Goal: Task Accomplishment & Management: Use online tool/utility

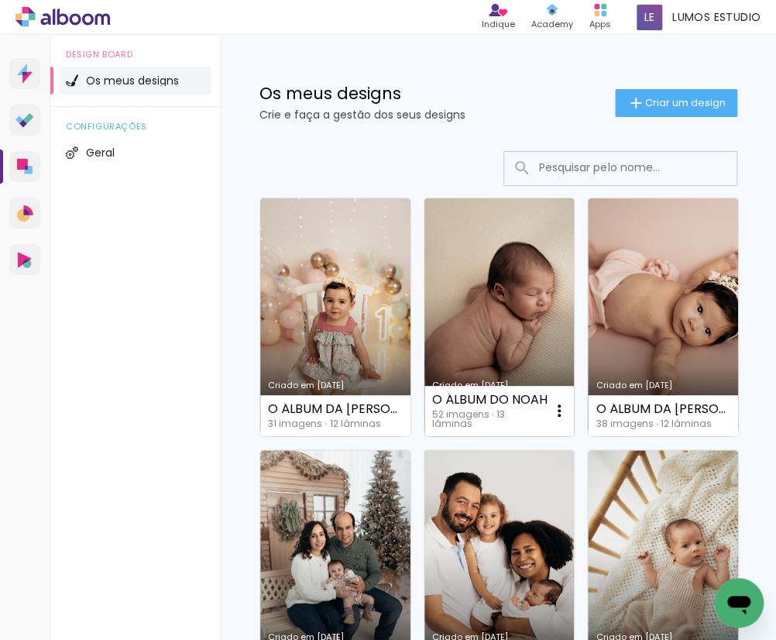
click at [516, 329] on link "Criado em [DATE]" at bounding box center [499, 317] width 150 height 238
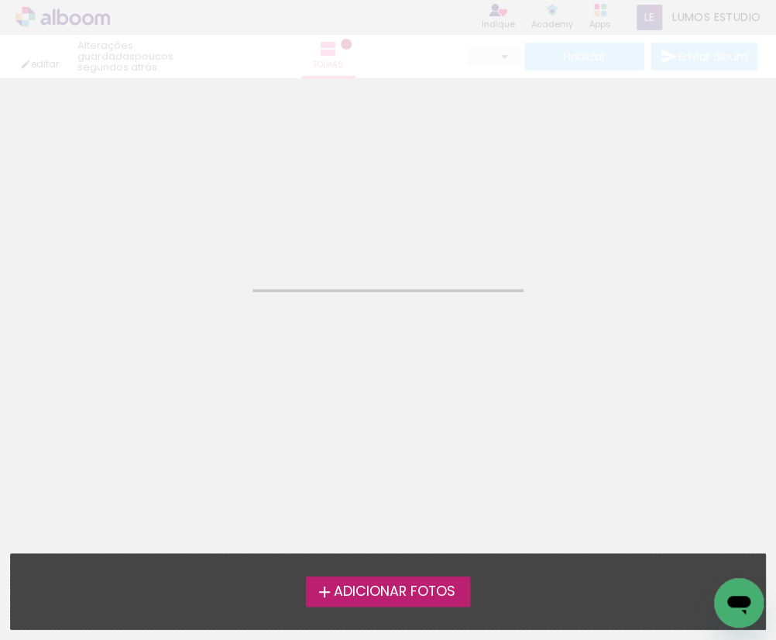
type input "JPG"
type input "Alta, 300 DPI"
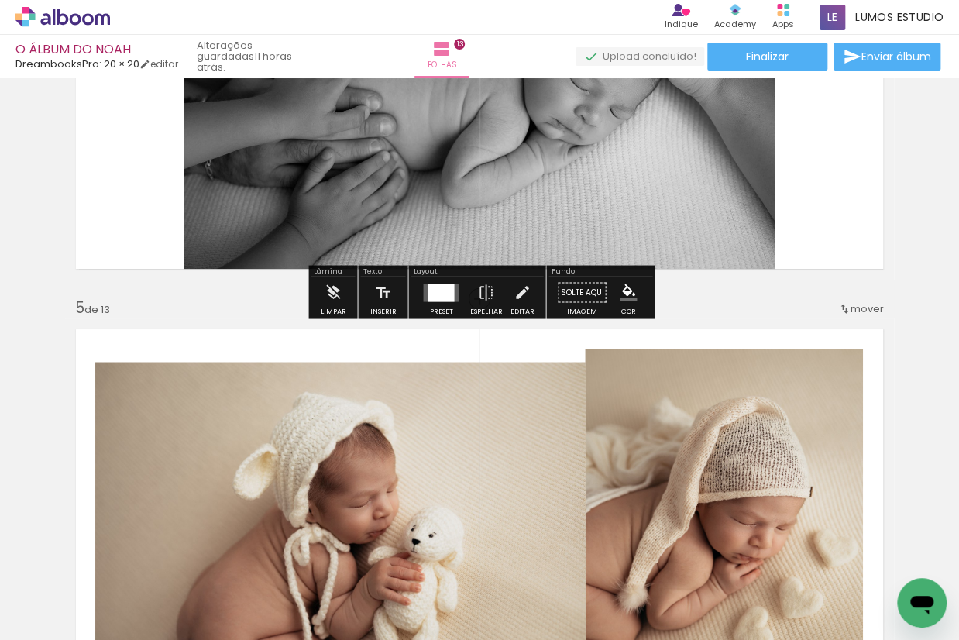
scroll to position [1790, 0]
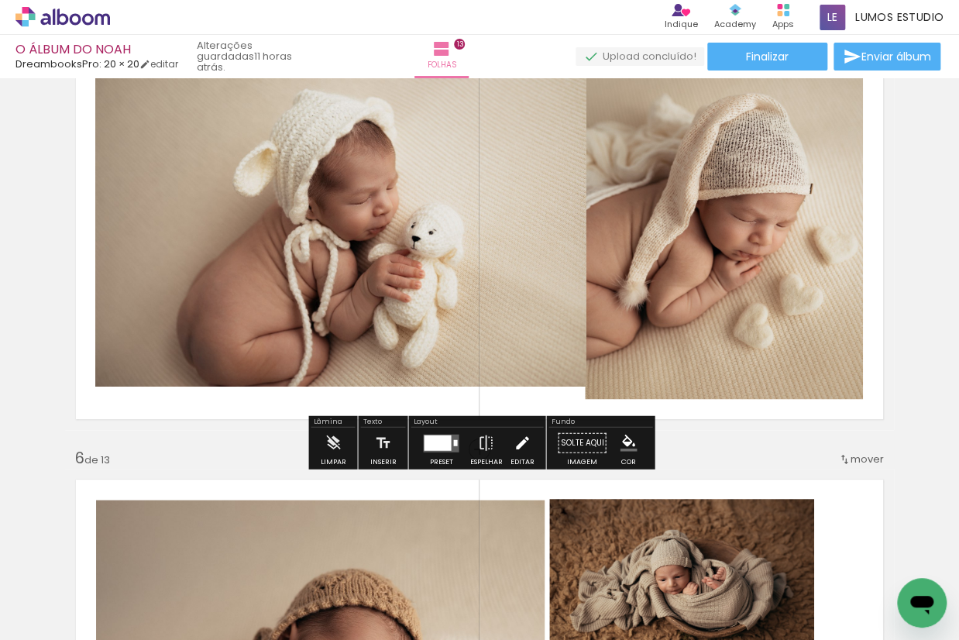
click at [506, 446] on paper-button "Editar" at bounding box center [522, 446] width 32 height 39
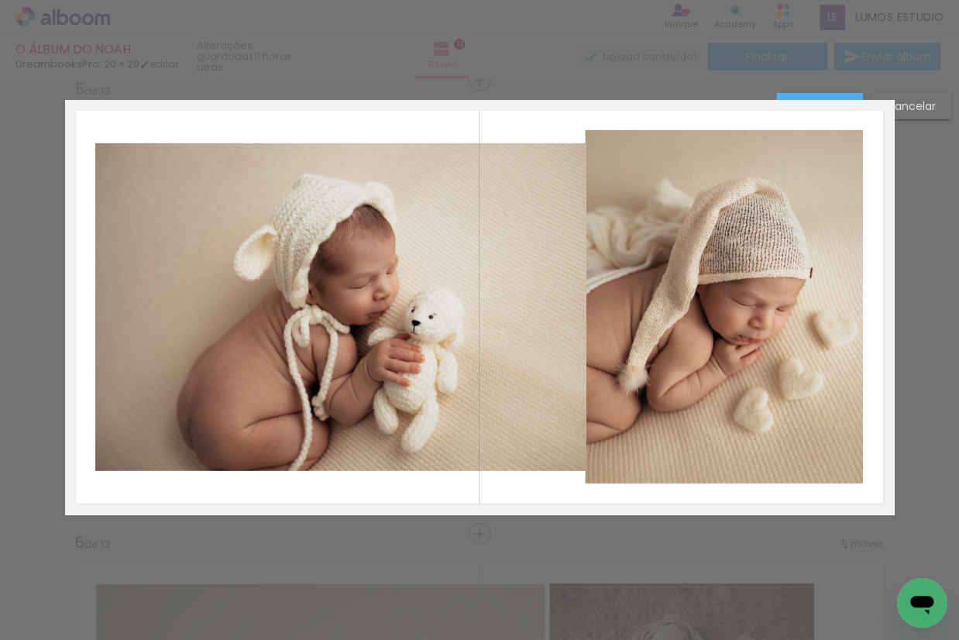
scroll to position [1832, 0]
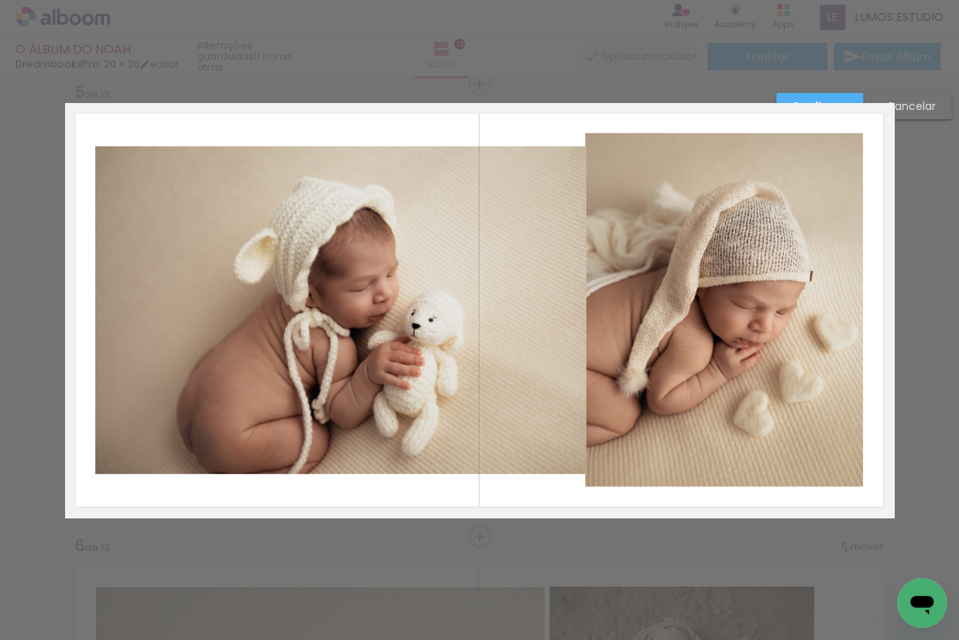
click at [558, 283] on quentale-photo at bounding box center [340, 310] width 491 height 328
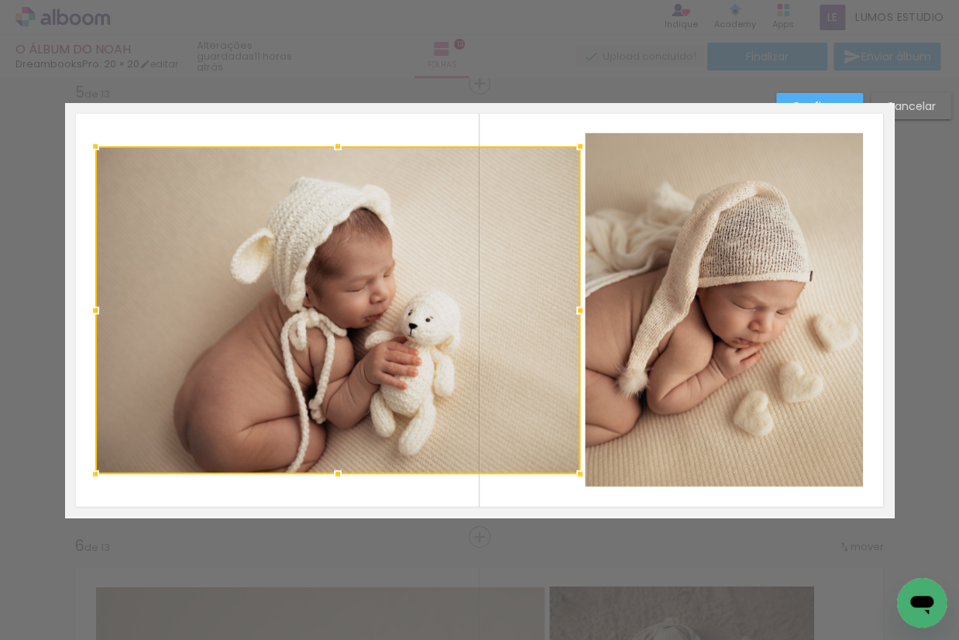
click at [580, 310] on div at bounding box center [579, 310] width 31 height 31
click at [0, 0] on slot "Confirmar" at bounding box center [0, 0] width 0 height 0
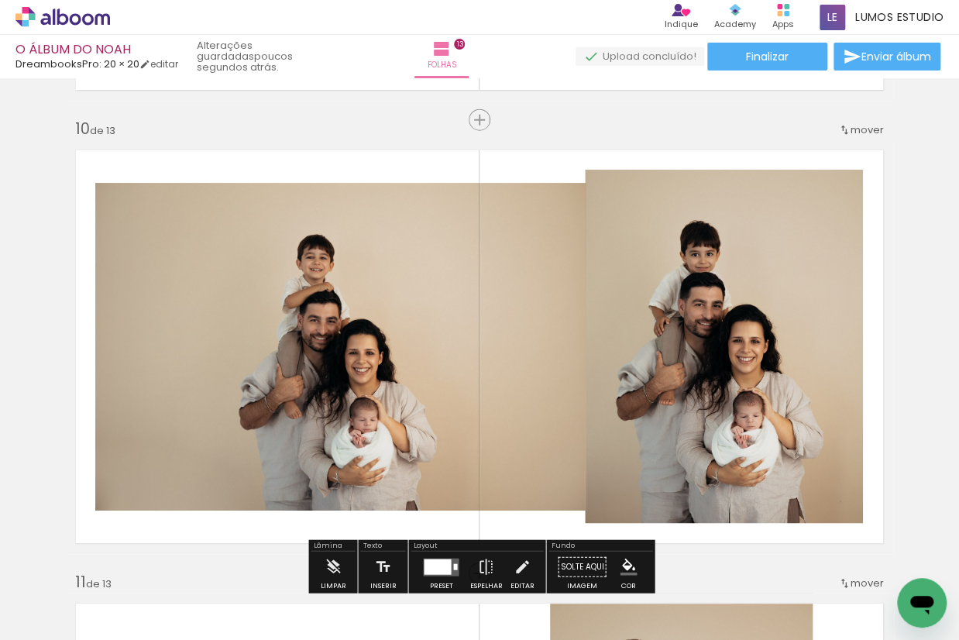
scroll to position [4104, 0]
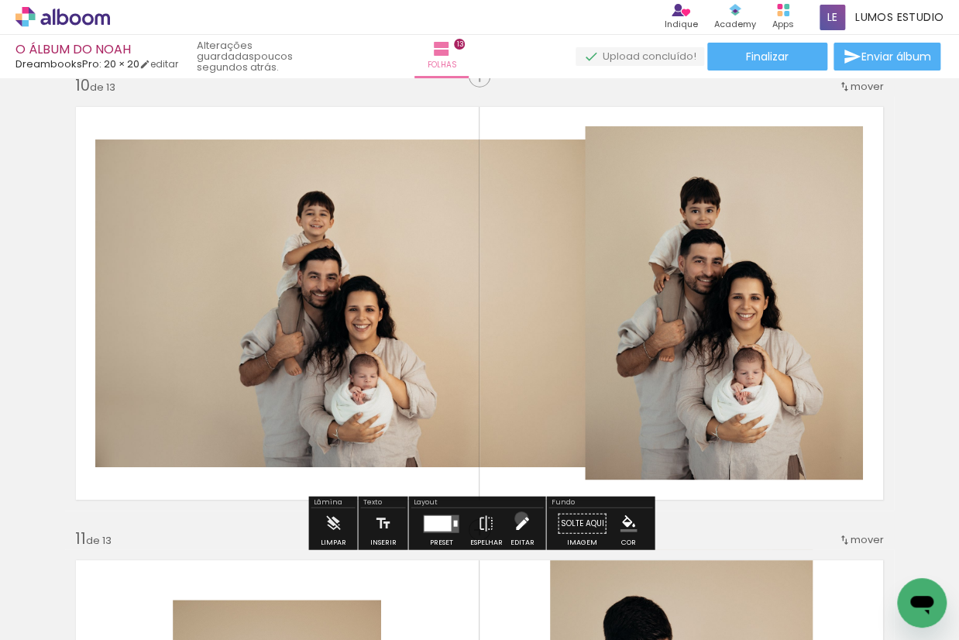
click at [517, 518] on iron-icon at bounding box center [521, 523] width 17 height 31
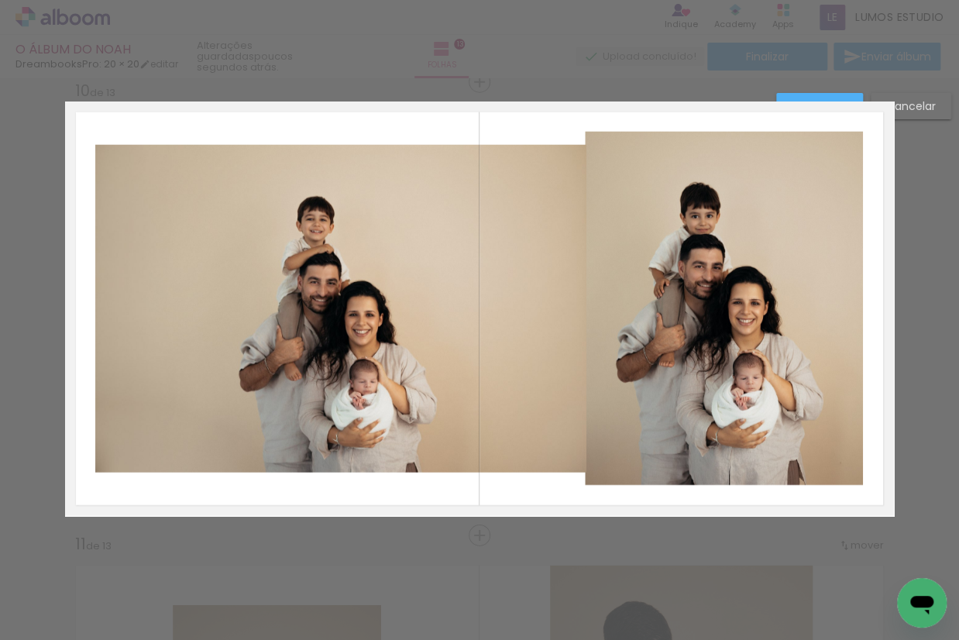
scroll to position [4096, 0]
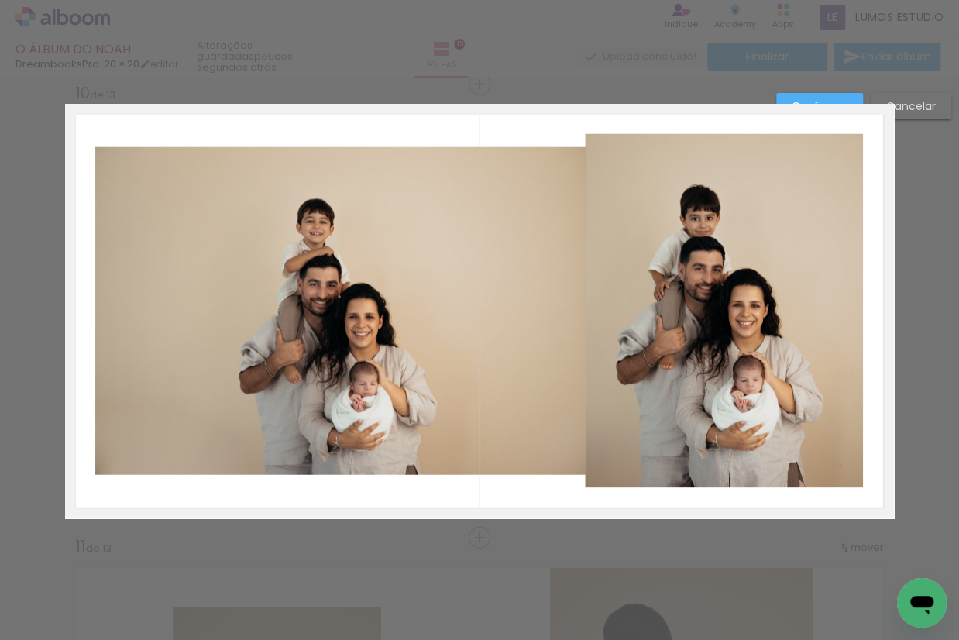
click at [527, 379] on quentale-photo at bounding box center [340, 311] width 491 height 328
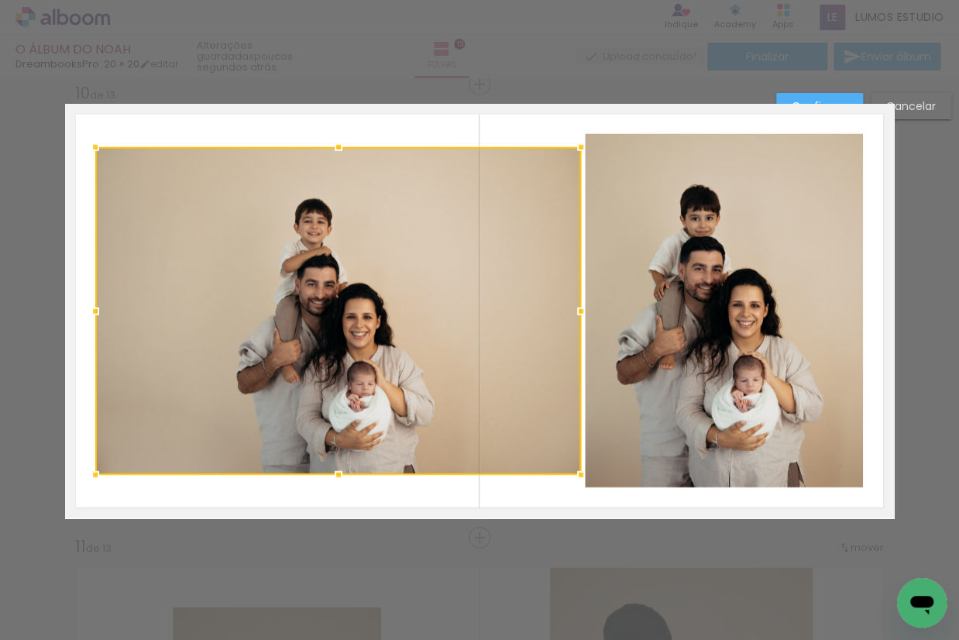
click at [582, 313] on div at bounding box center [580, 311] width 31 height 31
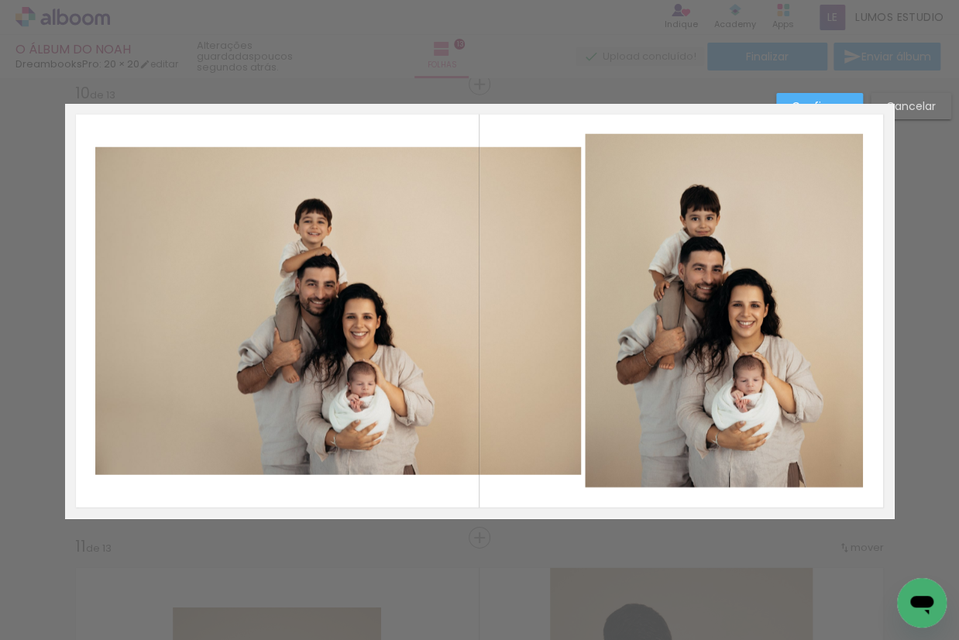
click at [0, 0] on slot "Confirmar" at bounding box center [0, 0] width 0 height 0
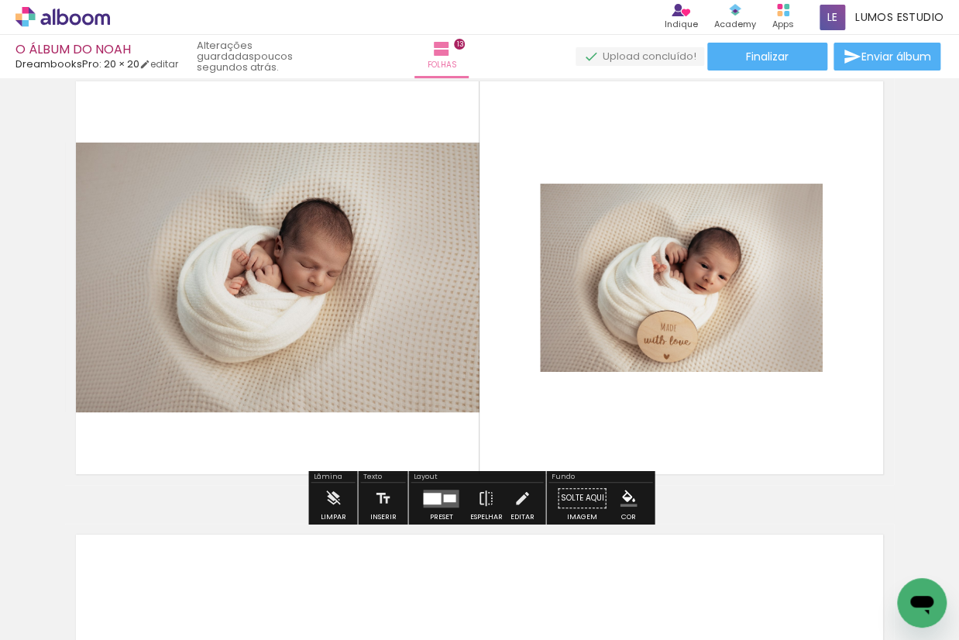
scroll to position [5531, 0]
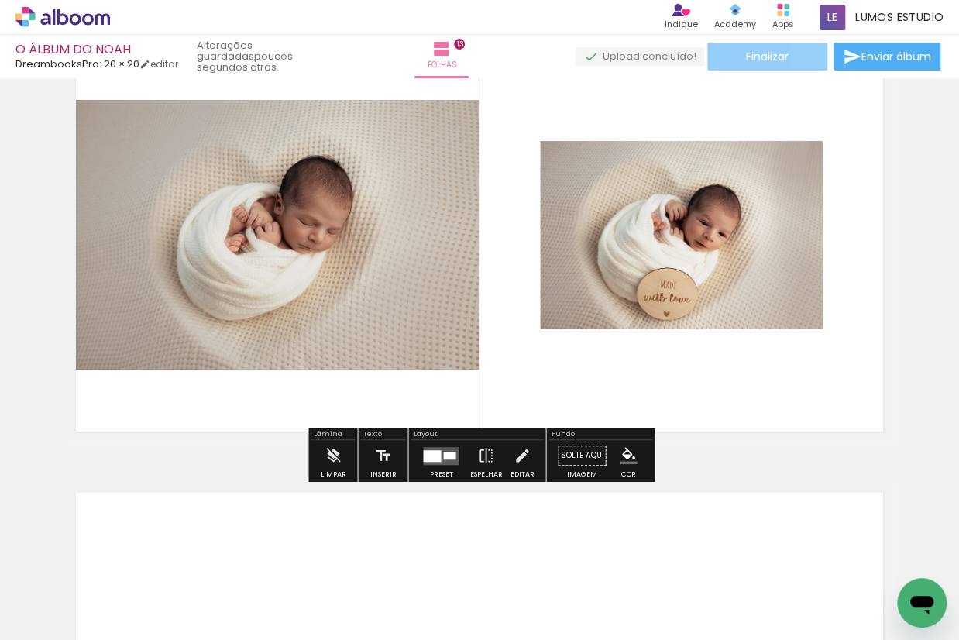
click at [775, 57] on paper-button "Finalizar" at bounding box center [767, 57] width 120 height 28
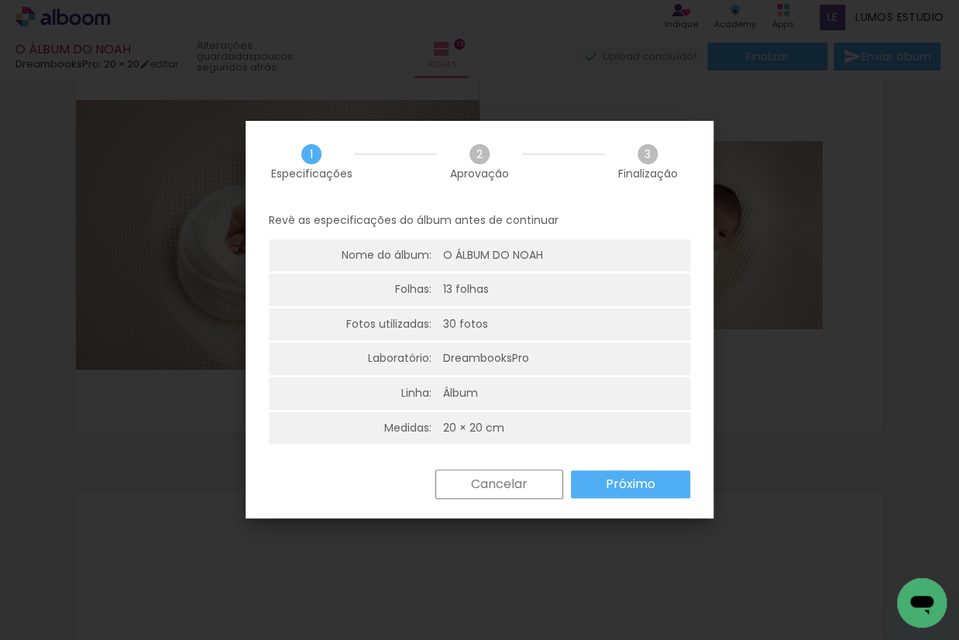
click at [0, 0] on slot "Próximo" at bounding box center [0, 0] width 0 height 0
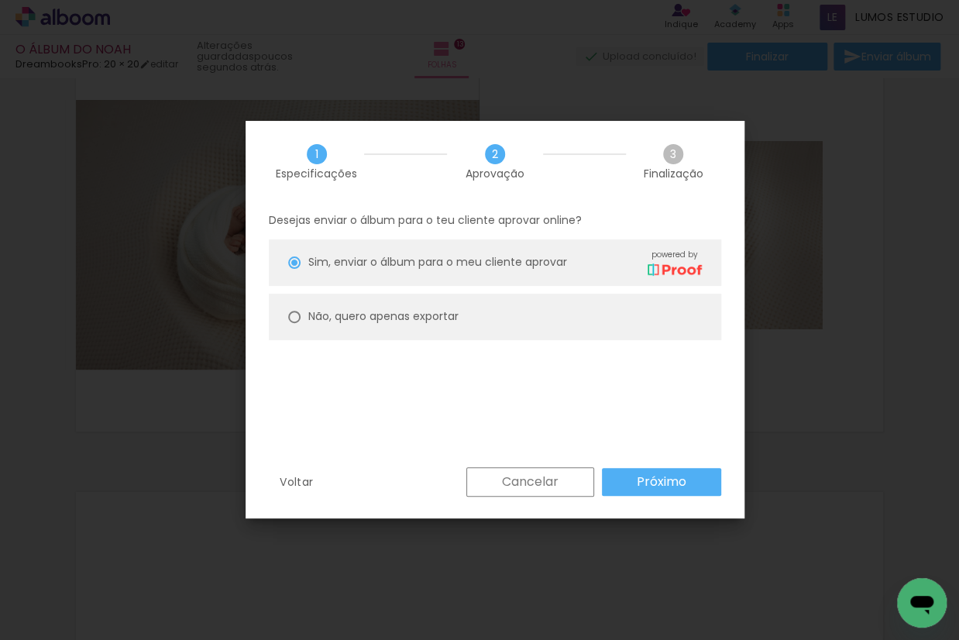
click at [430, 306] on paper-radio-button "Não, quero apenas exportar" at bounding box center [495, 316] width 452 height 46
type paper-radio-button "on"
click at [630, 481] on paper-button "Próximo" at bounding box center [661, 482] width 119 height 28
type input "Alta, 300 DPI"
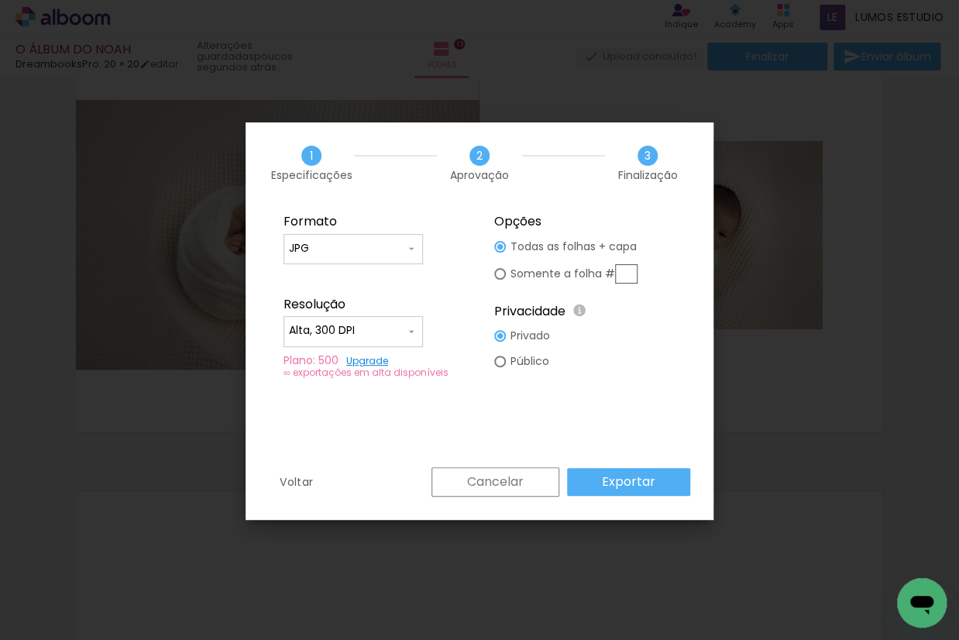
click at [0, 0] on slot "Exportar" at bounding box center [0, 0] width 0 height 0
